Goal: Information Seeking & Learning: Learn about a topic

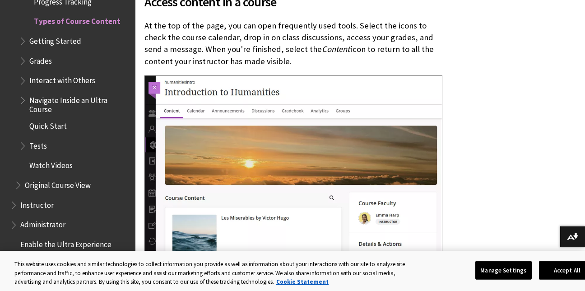
scroll to position [613, 0]
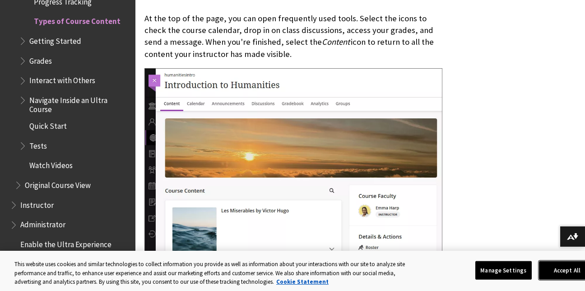
click at [548, 270] on button "Accept All" at bounding box center [567, 269] width 56 height 19
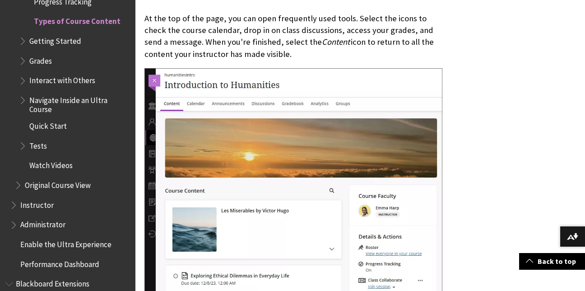
click at [65, 39] on span "Getting Started" at bounding box center [55, 39] width 52 height 12
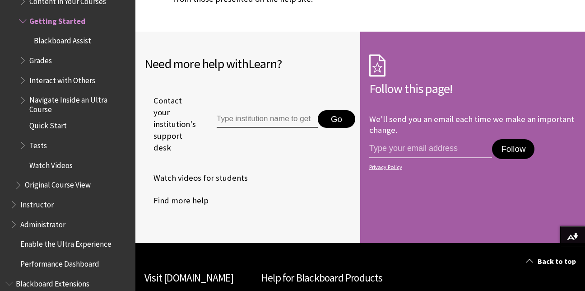
scroll to position [495, 0]
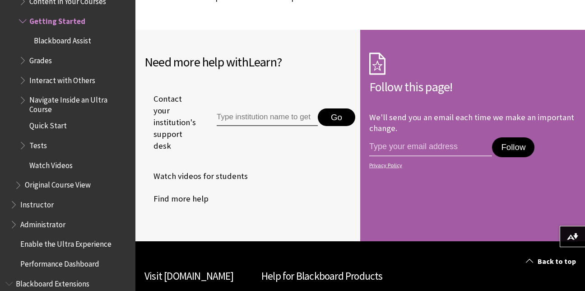
click at [301, 122] on input "Type institution name to get support" at bounding box center [267, 117] width 101 height 18
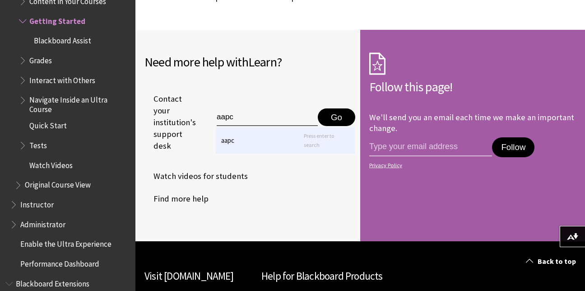
type input "aapc"
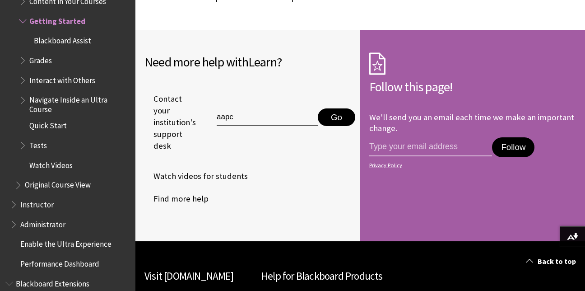
click at [342, 116] on button "Go" at bounding box center [336, 117] width 37 height 18
click at [331, 118] on button "Go" at bounding box center [336, 117] width 37 height 18
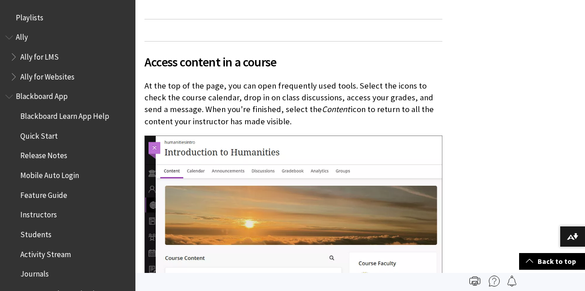
scroll to position [1289, 0]
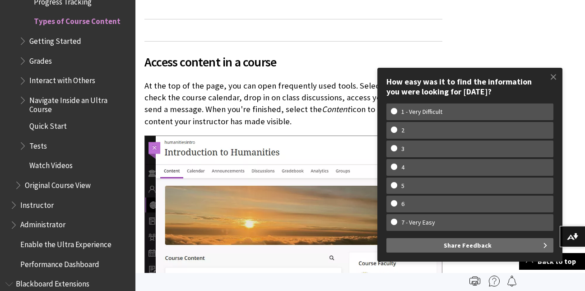
click at [46, 41] on span "Getting Started" at bounding box center [55, 39] width 52 height 12
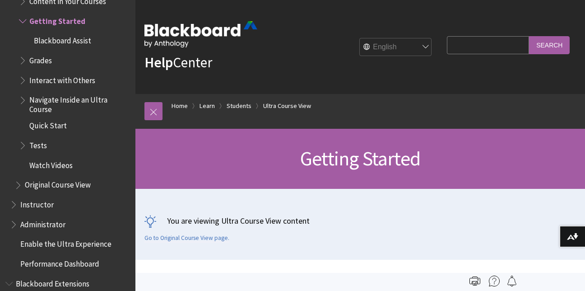
click at [65, 39] on span "Blackboard Assist" at bounding box center [62, 39] width 57 height 12
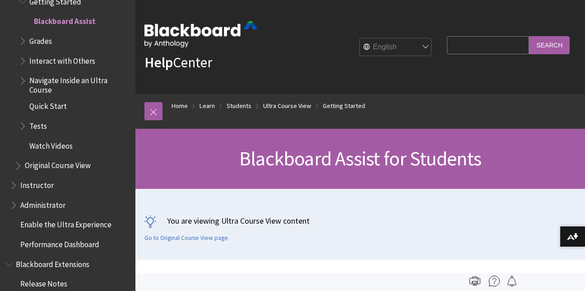
drag, startPoint x: 585, startPoint y: 42, endPoint x: 593, endPoint y: 57, distance: 18.0
click at [483, 51] on input "Search Query" at bounding box center [488, 45] width 82 height 18
type input "content is not available"
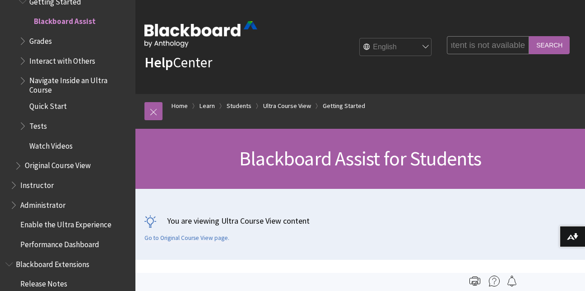
click at [529, 36] on input "Search" at bounding box center [549, 45] width 41 height 18
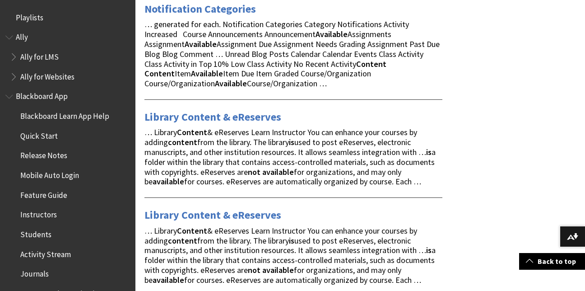
scroll to position [862, 0]
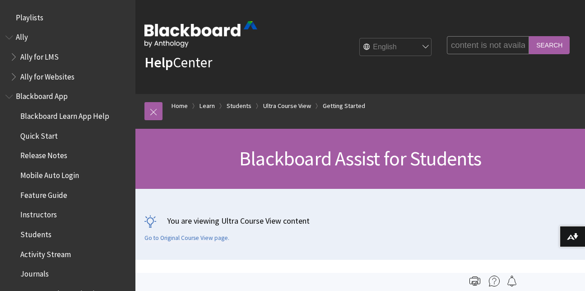
scroll to position [1171, 0]
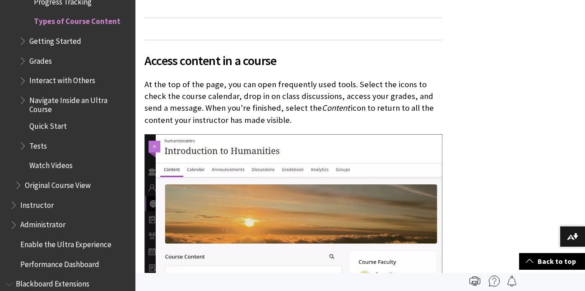
scroll to position [546, 0]
